Goal: Complete application form: Complete application form

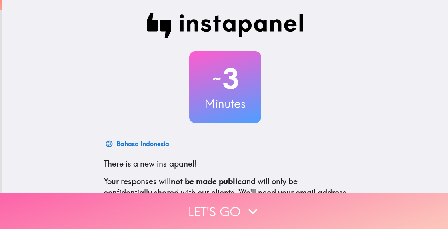
click at [234, 202] on button "Let's go" at bounding box center [224, 212] width 448 height 36
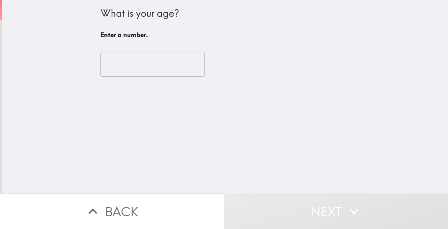
click at [118, 69] on input "number" at bounding box center [152, 64] width 104 height 25
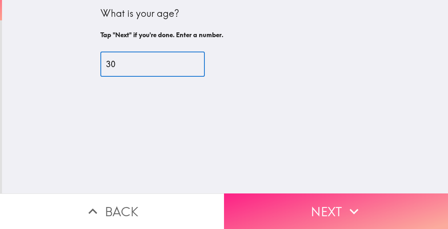
type input "30"
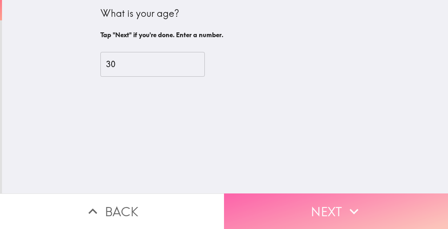
click at [306, 200] on button "Next" at bounding box center [336, 212] width 224 height 36
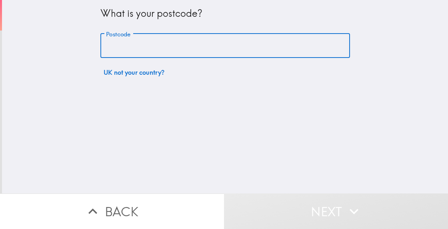
click at [140, 44] on input "Postcode" at bounding box center [225, 46] width 250 height 25
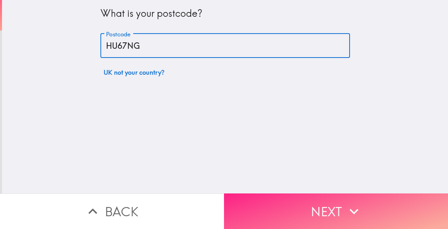
type input "HU67NG"
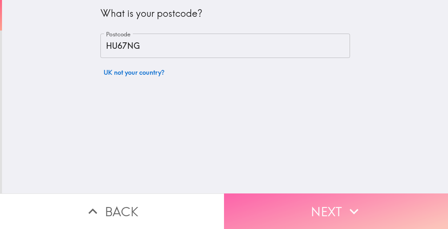
click at [321, 207] on button "Next" at bounding box center [336, 212] width 224 height 36
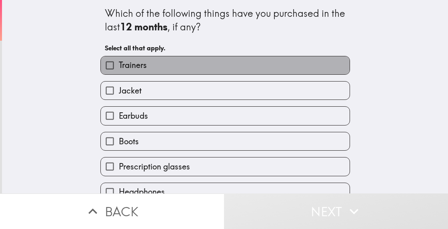
click at [144, 70] on label "Trainers" at bounding box center [225, 65] width 249 height 18
click at [119, 70] on input "Trainers" at bounding box center [110, 65] width 18 height 18
checkbox input "true"
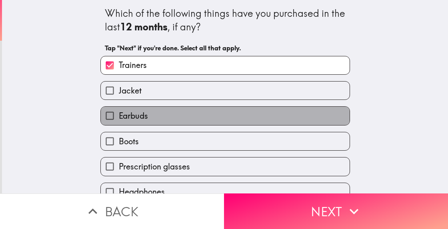
click at [134, 123] on label "Earbuds" at bounding box center [225, 116] width 249 height 18
click at [119, 123] on input "Earbuds" at bounding box center [110, 116] width 18 height 18
checkbox input "true"
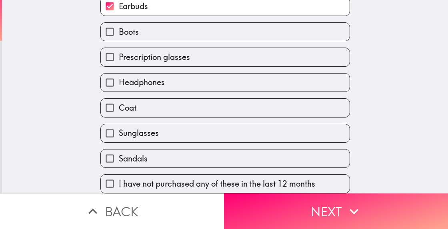
scroll to position [118, 0]
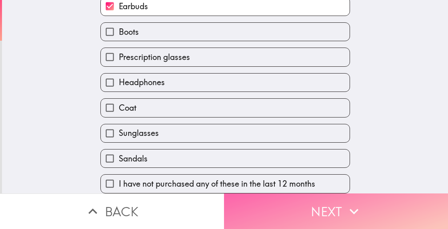
click at [336, 206] on button "Next" at bounding box center [336, 212] width 224 height 36
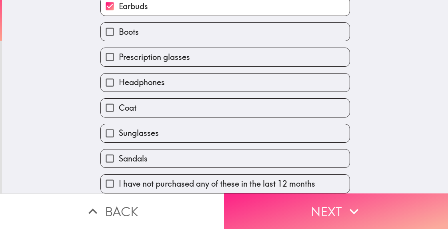
scroll to position [0, 0]
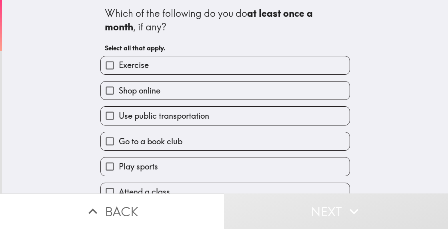
click at [154, 60] on label "Exercise" at bounding box center [225, 65] width 249 height 18
click at [119, 60] on input "Exercise" at bounding box center [110, 65] width 18 height 18
checkbox input "true"
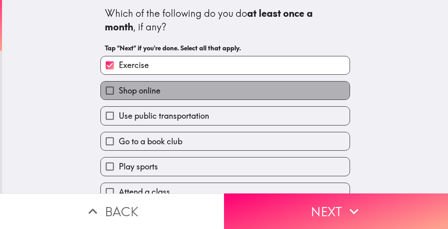
click at [145, 90] on span "Shop online" at bounding box center [140, 90] width 42 height 11
click at [119, 90] on input "Shop online" at bounding box center [110, 91] width 18 height 18
checkbox input "true"
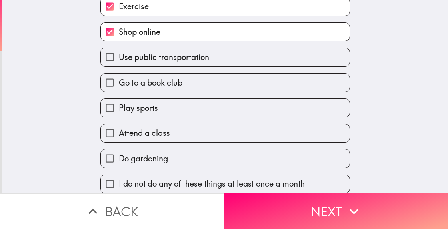
scroll to position [67, 0]
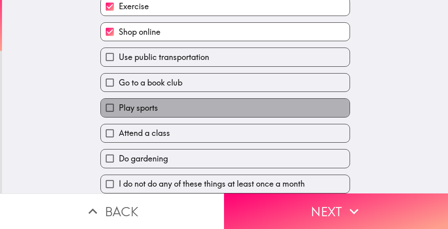
click at [180, 104] on label "Play sports" at bounding box center [225, 108] width 249 height 18
click at [119, 104] on input "Play sports" at bounding box center [110, 108] width 18 height 18
checkbox input "true"
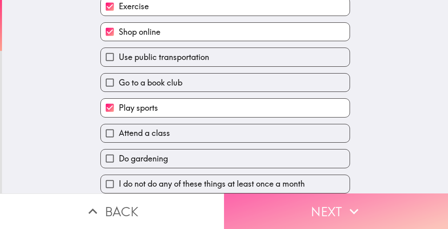
click at [328, 206] on button "Next" at bounding box center [336, 212] width 224 height 36
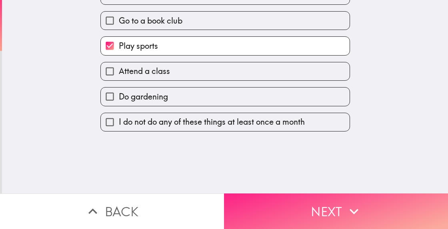
scroll to position [0, 0]
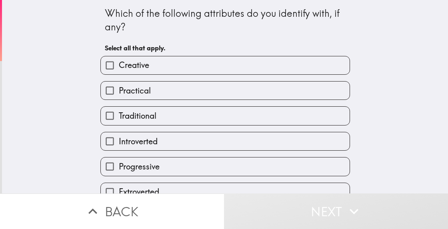
click at [151, 63] on label "Creative" at bounding box center [225, 65] width 249 height 18
click at [119, 63] on input "Creative" at bounding box center [110, 65] width 18 height 18
checkbox input "true"
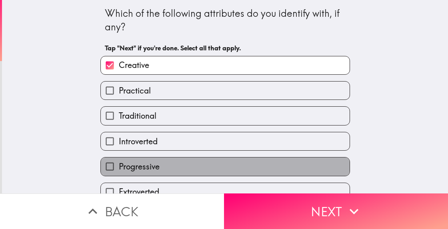
click at [138, 172] on span "Progressive" at bounding box center [139, 166] width 41 height 11
click at [119, 172] on input "Progressive" at bounding box center [110, 167] width 18 height 18
checkbox input "true"
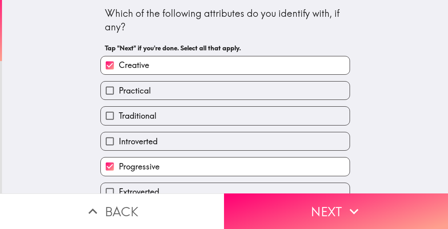
click at [154, 147] on label "Introverted" at bounding box center [225, 141] width 249 height 18
click at [119, 147] on input "Introverted" at bounding box center [110, 141] width 18 height 18
checkbox input "true"
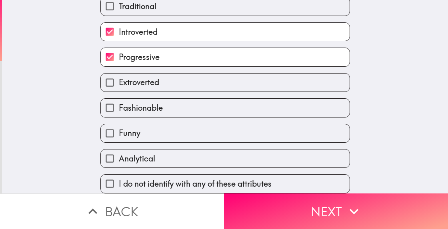
scroll to position [118, 0]
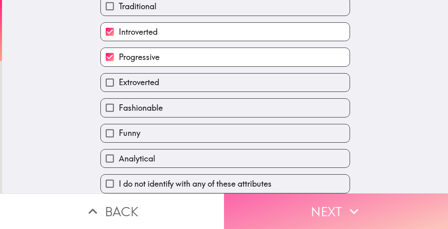
click at [326, 208] on button "Next" at bounding box center [336, 212] width 224 height 36
